Goal: Navigation & Orientation: Find specific page/section

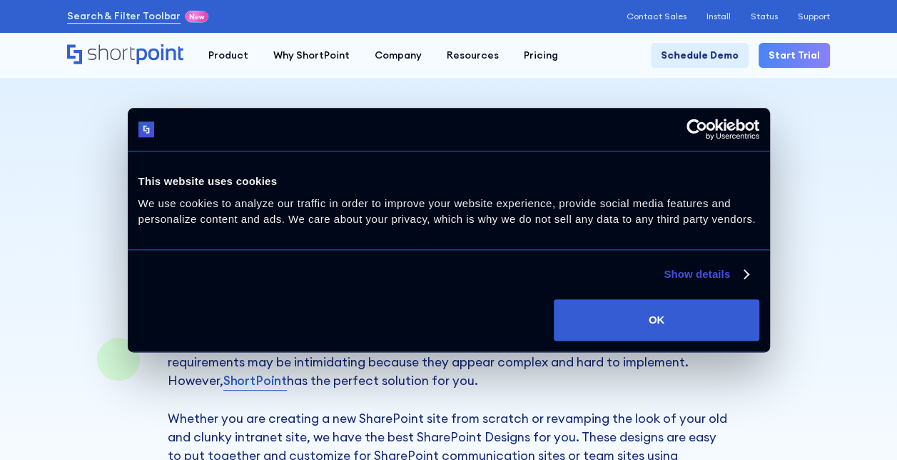
scroll to position [143, 0]
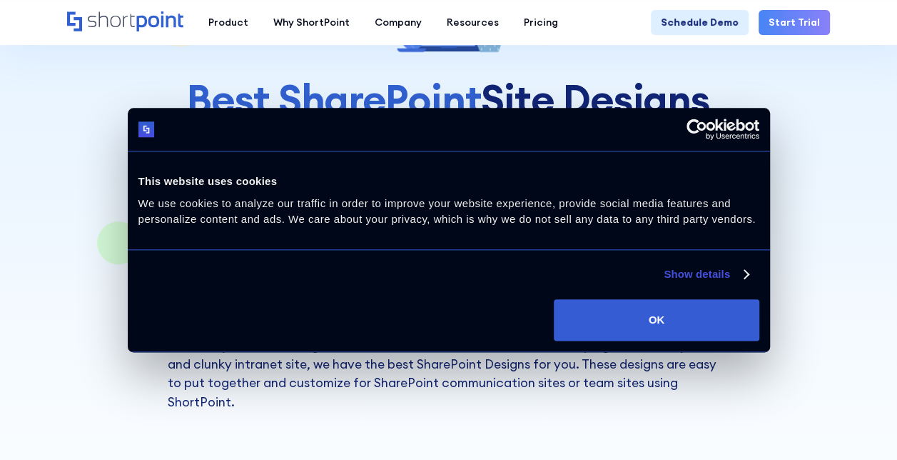
click at [837, 272] on div at bounding box center [448, 336] width 897 height 958
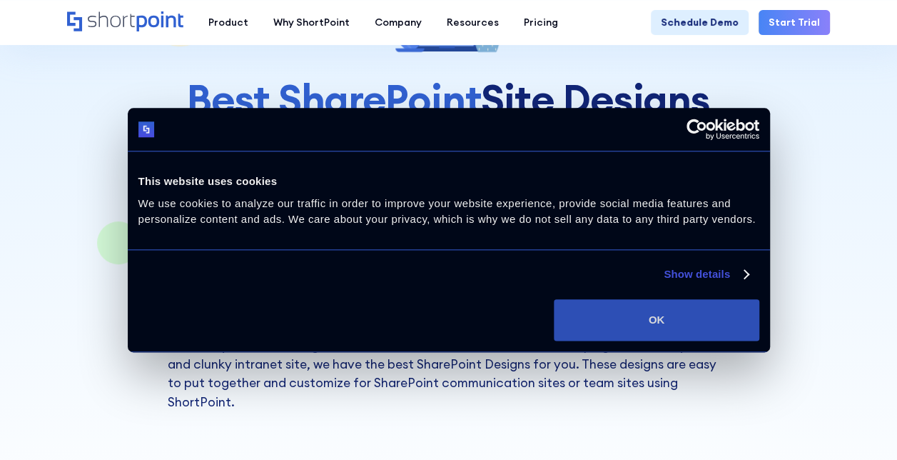
click at [615, 331] on button "OK" at bounding box center [656, 319] width 205 height 41
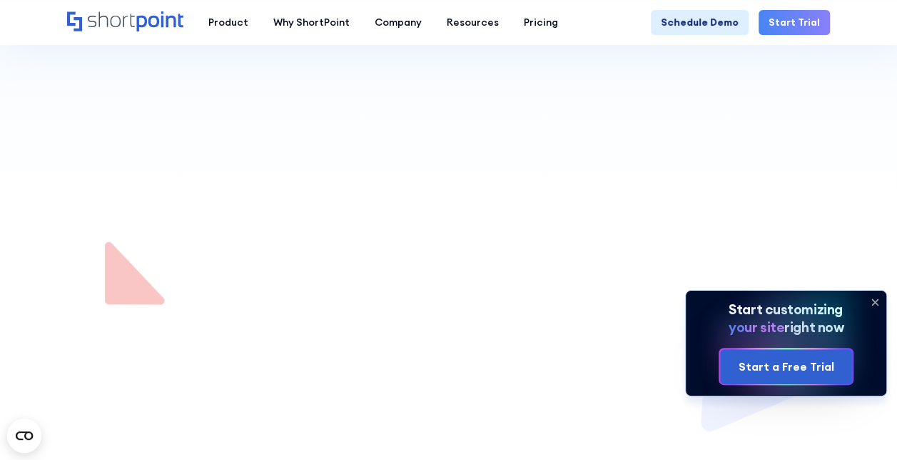
scroll to position [571, 0]
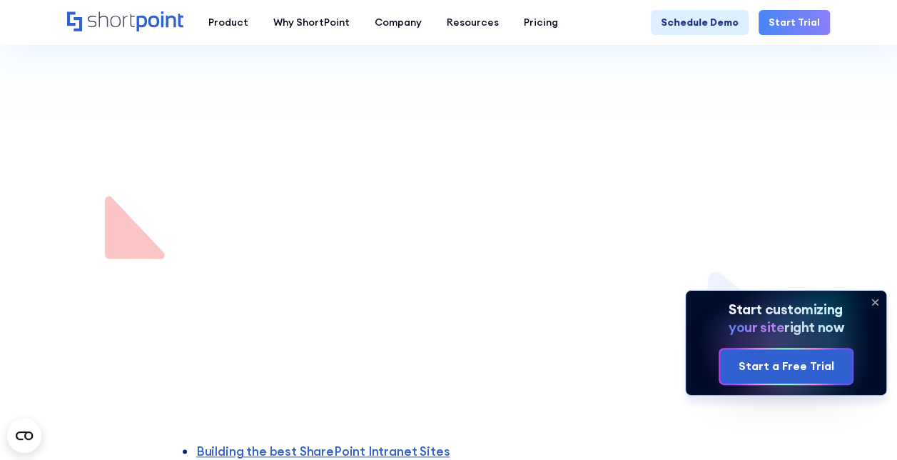
click at [871, 298] on icon at bounding box center [875, 302] width 23 height 23
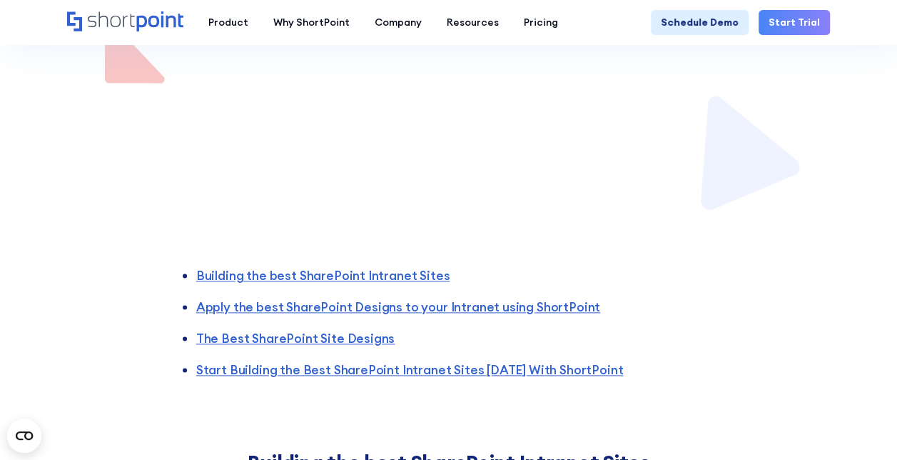
scroll to position [785, 0]
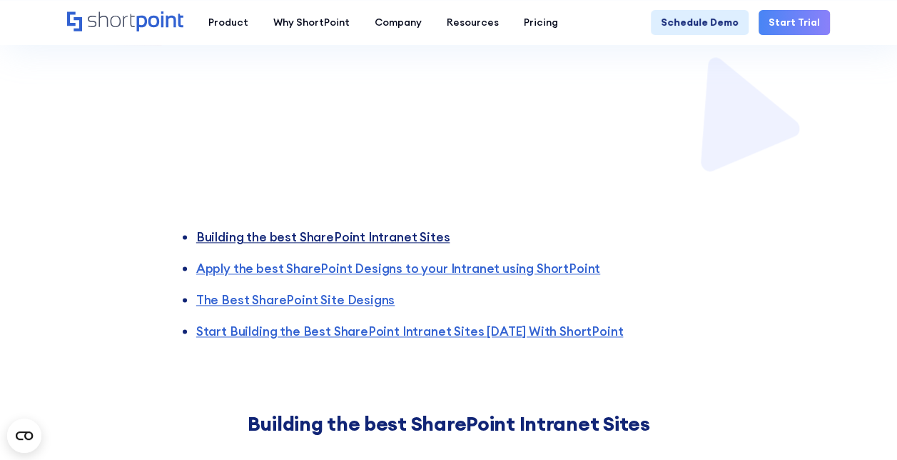
click at [205, 228] on link "Building the best SharePoint Intranet Sites" at bounding box center [322, 236] width 253 height 16
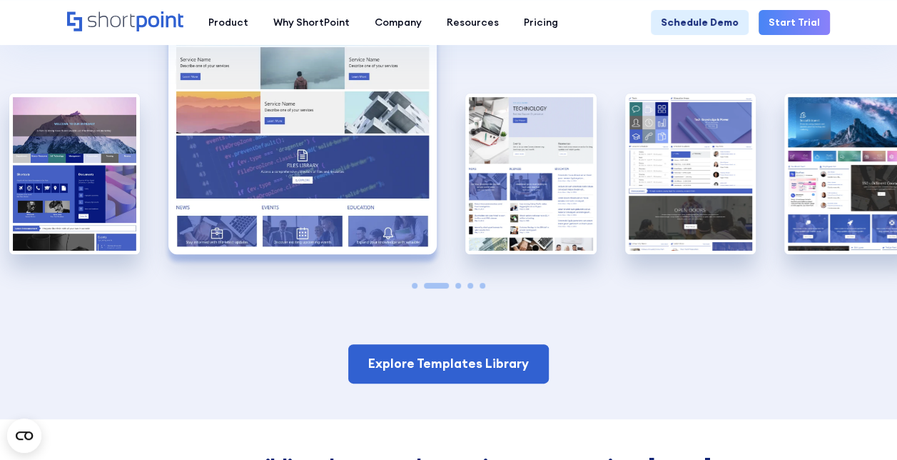
scroll to position [2635, 0]
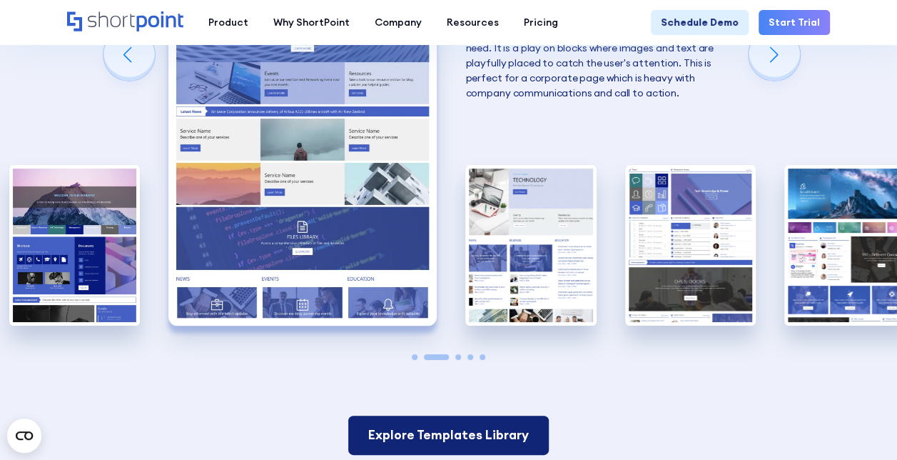
click at [436, 415] on link "Explore Templates Library" at bounding box center [448, 434] width 201 height 39
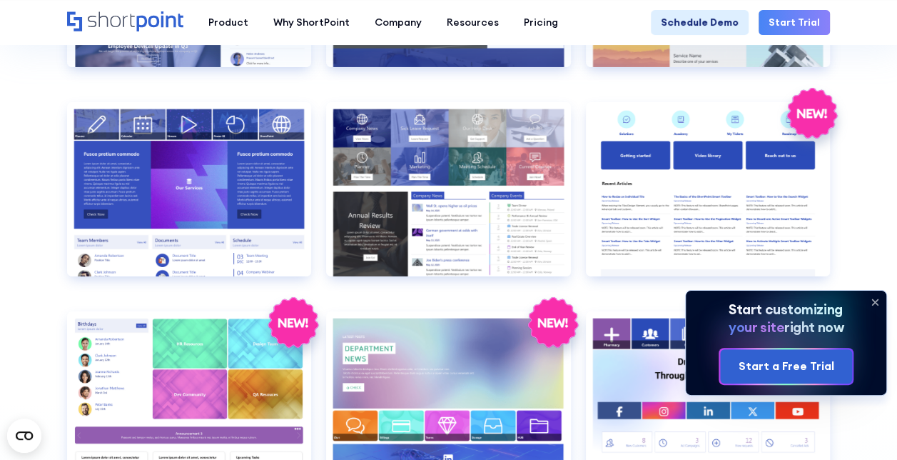
scroll to position [2570, 0]
